Goal: Transaction & Acquisition: Purchase product/service

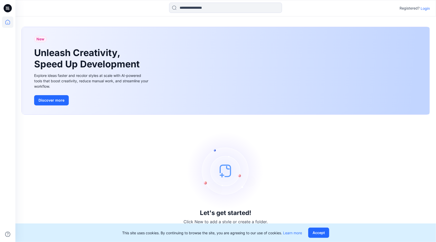
click at [244, 6] on p "Login" at bounding box center [425, 8] width 9 height 5
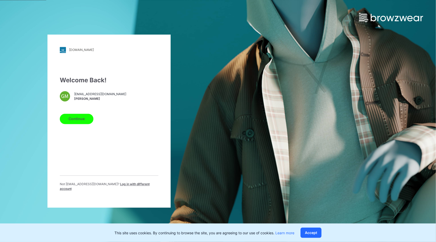
click at [74, 118] on button "Continue" at bounding box center [77, 118] width 34 height 10
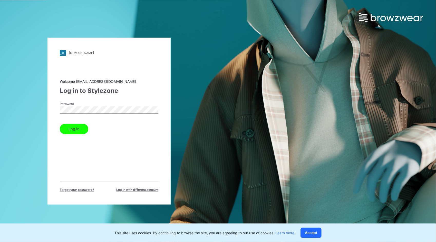
click at [75, 129] on button "Log in" at bounding box center [74, 128] width 28 height 10
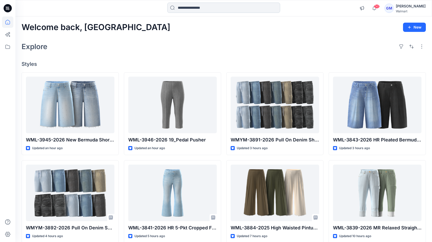
click at [192, 7] on input at bounding box center [223, 8] width 113 height 10
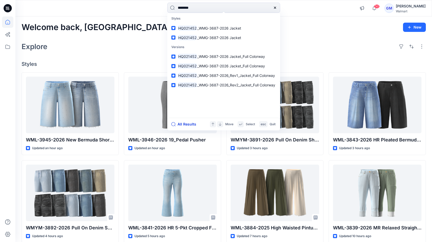
type input "********"
click at [188, 122] on button "All Results" at bounding box center [186, 124] width 28 height 6
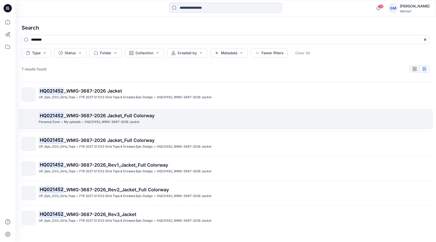
scroll to position [27, 0]
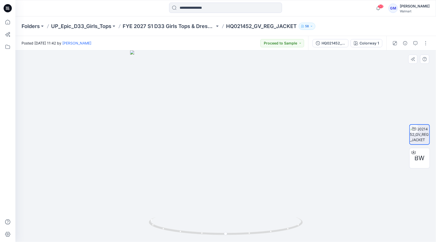
click at [63, 126] on div at bounding box center [225, 145] width 421 height 191
click at [73, 121] on div at bounding box center [225, 145] width 421 height 191
